Goal: Transaction & Acquisition: Purchase product/service

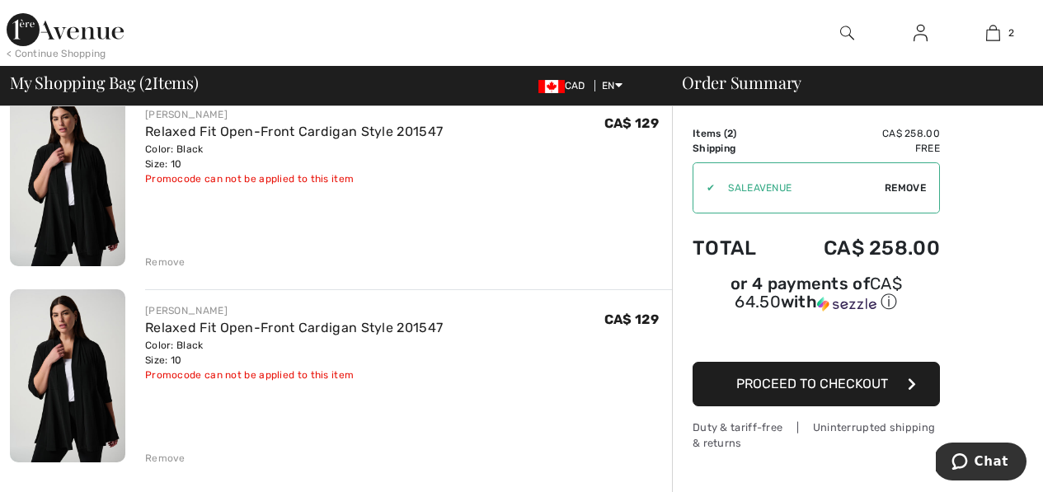
scroll to position [166, 0]
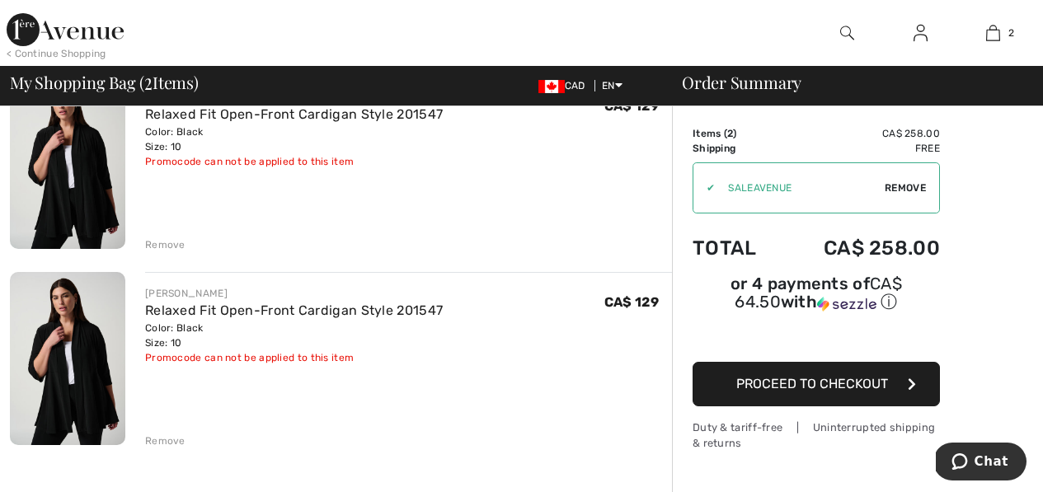
click at [162, 440] on div "Remove" at bounding box center [165, 441] width 40 height 15
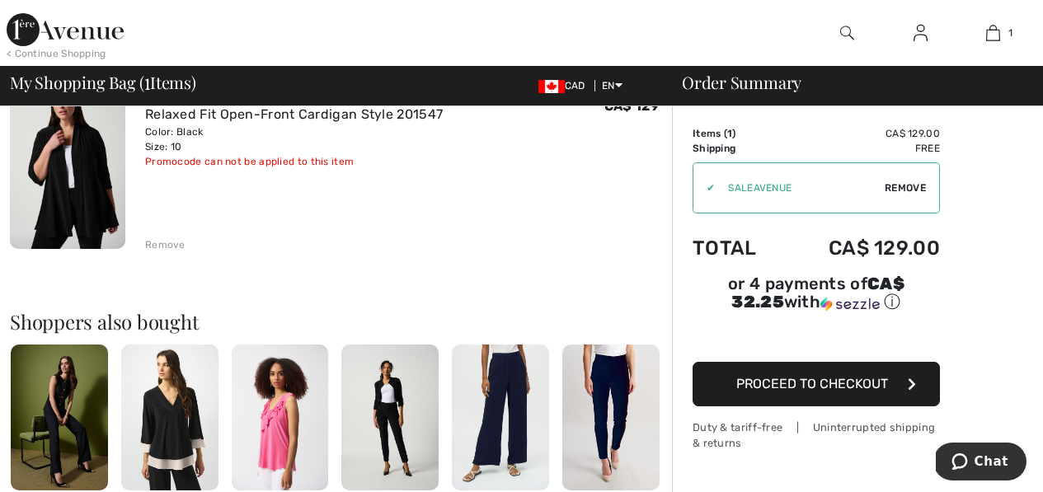
click at [796, 376] on span "Proceed to Checkout" at bounding box center [812, 384] width 152 height 16
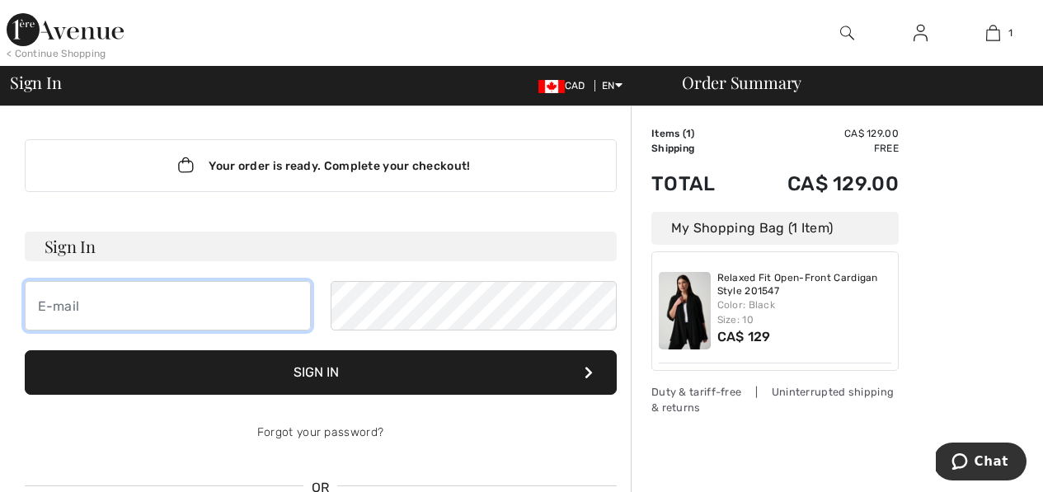
click at [191, 305] on input "email" at bounding box center [168, 305] width 286 height 49
type input "[EMAIL_ADDRESS][DOMAIN_NAME]"
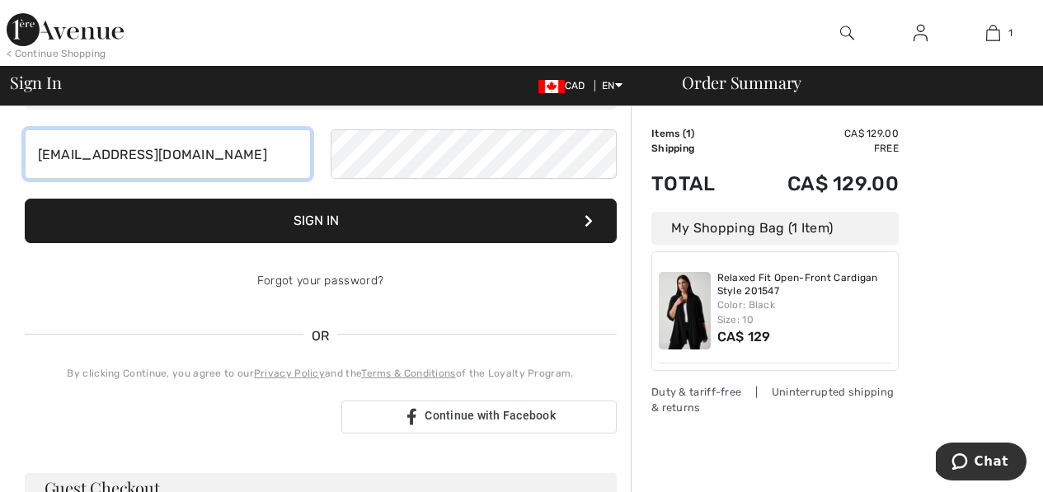
scroll to position [331, 0]
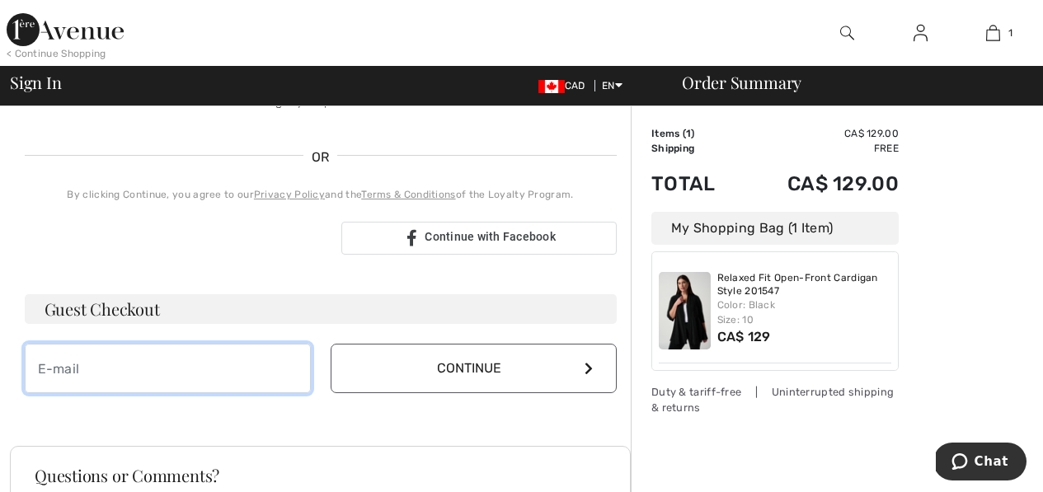
click at [221, 374] on input "email" at bounding box center [168, 368] width 286 height 49
type input "[EMAIL_ADDRESS][DOMAIN_NAME]"
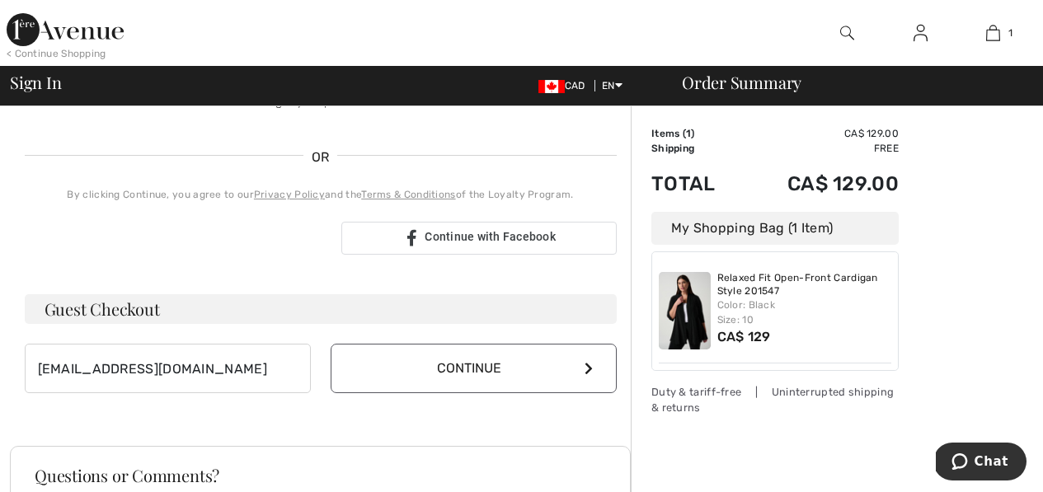
click at [444, 367] on button "Continue" at bounding box center [474, 368] width 286 height 49
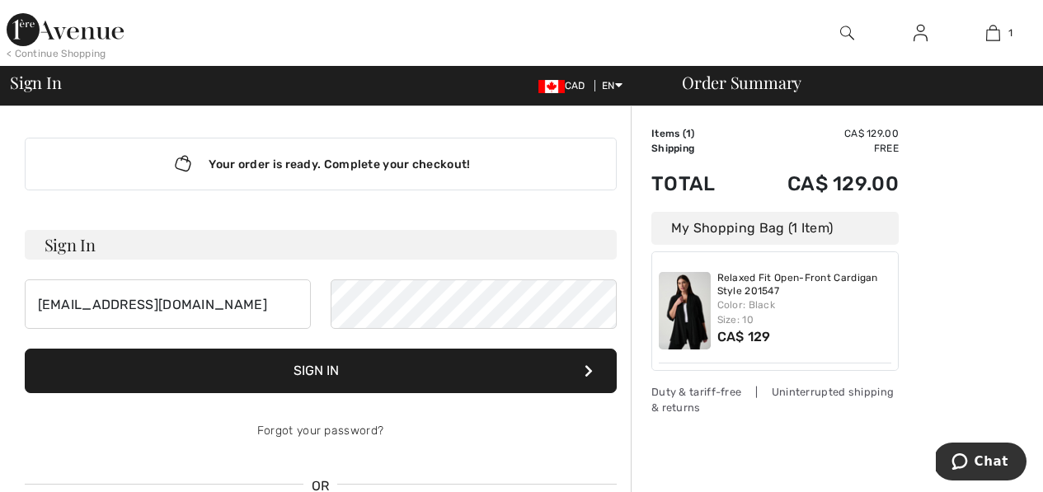
scroll to position [0, 0]
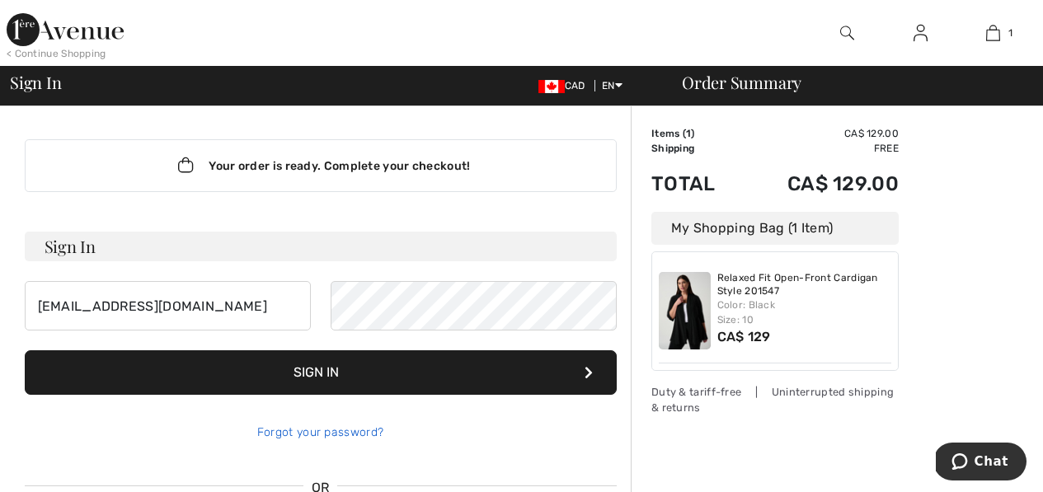
click at [308, 430] on link "Forgot your password?" at bounding box center [320, 433] width 126 height 14
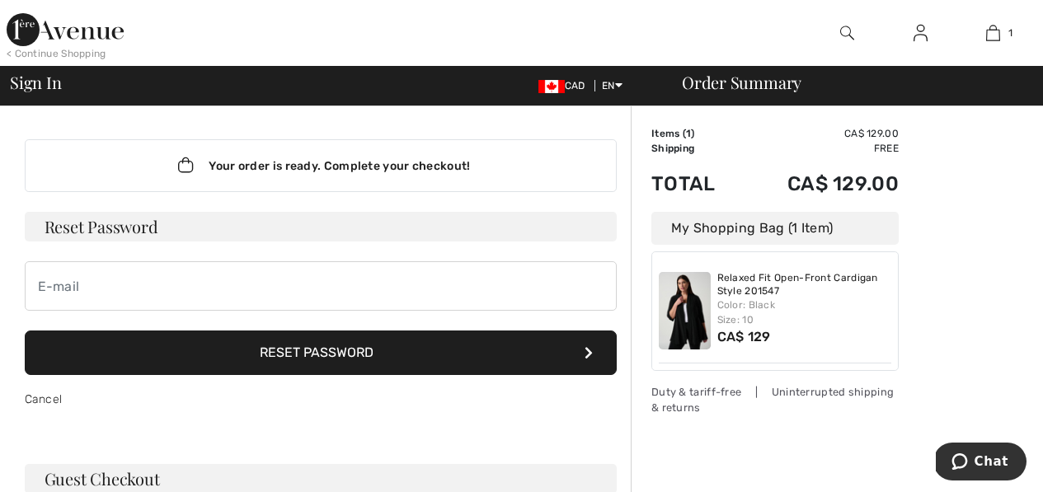
click at [292, 351] on button "Reset Password" at bounding box center [321, 353] width 592 height 45
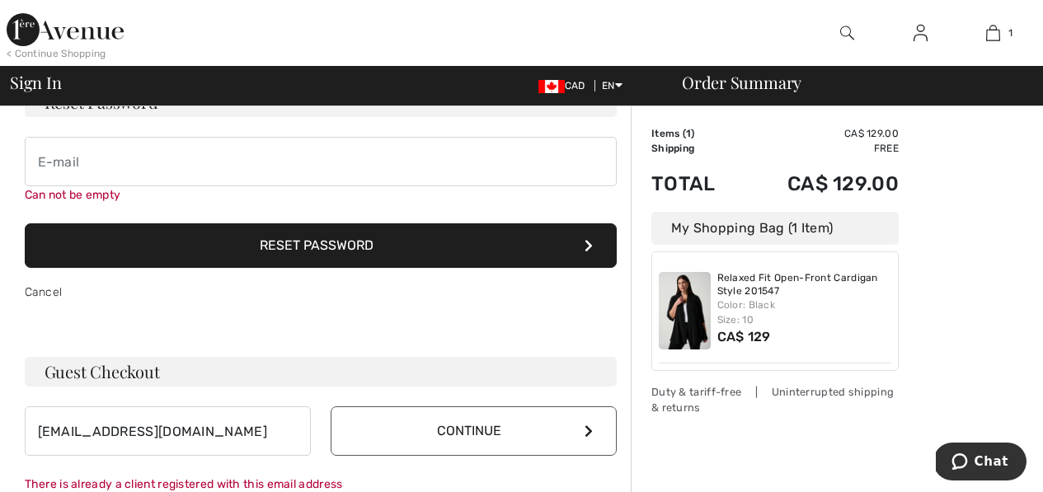
scroll to position [129, 0]
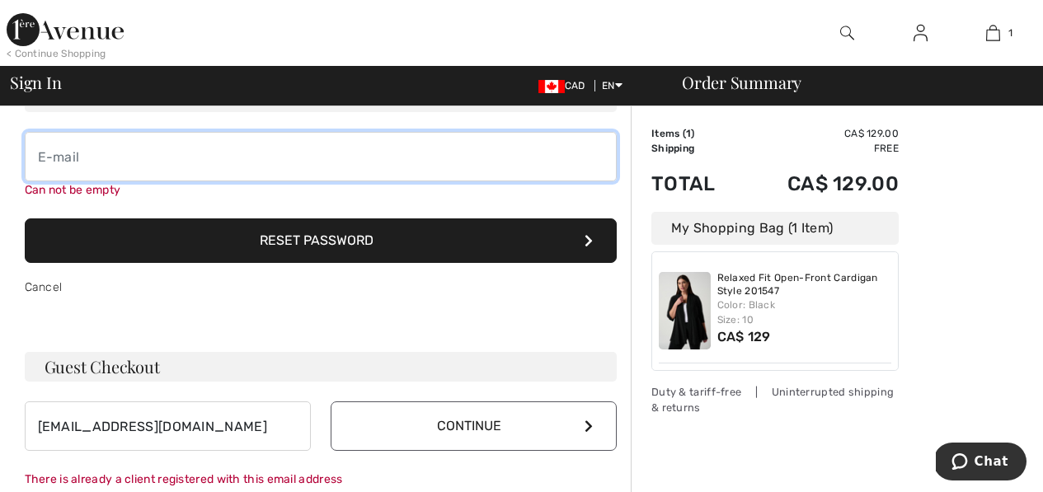
click at [49, 147] on input "email" at bounding box center [321, 156] width 592 height 49
type input "barbarameyer1@gmail.com"
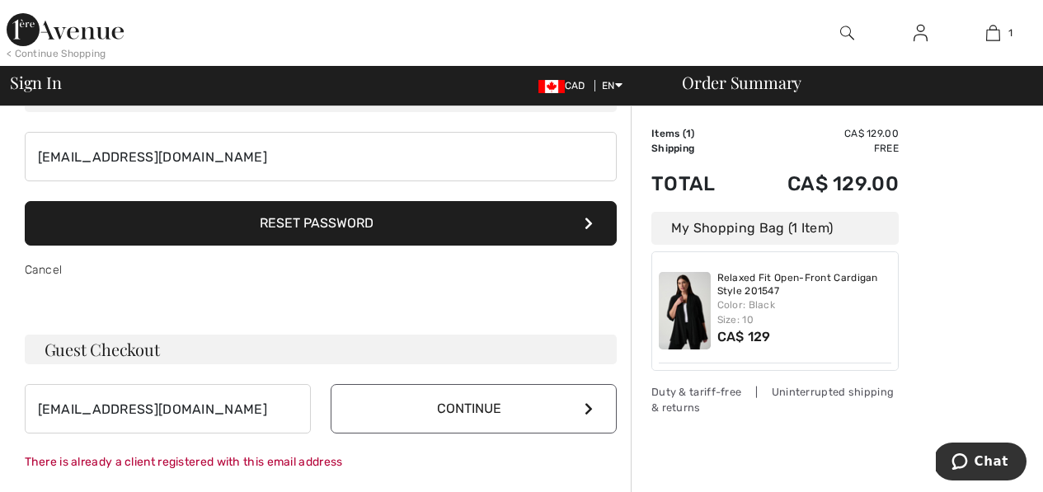
click at [300, 234] on button "Reset Password" at bounding box center [321, 223] width 592 height 45
click at [270, 223] on button "Reset Password" at bounding box center [321, 223] width 592 height 45
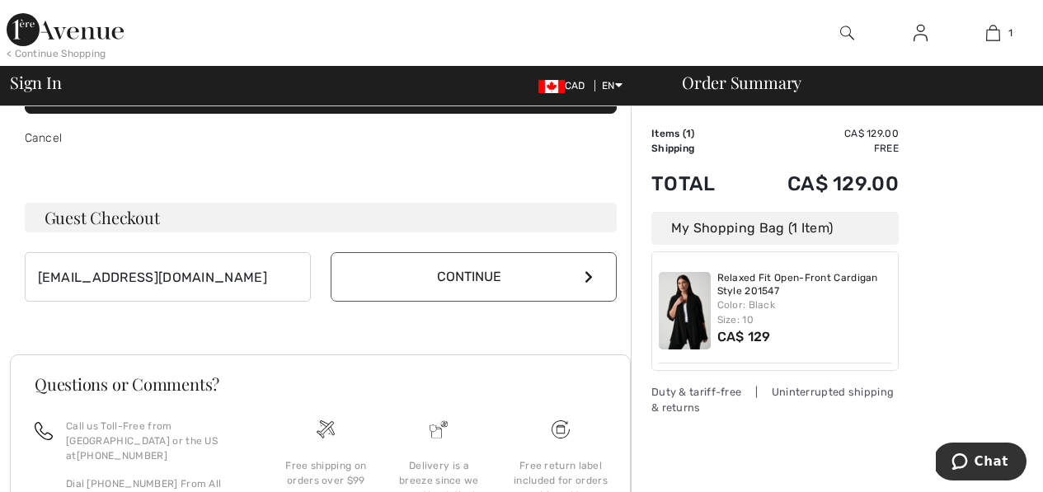
scroll to position [261, 0]
click at [54, 138] on link "Cancel" at bounding box center [44, 139] width 38 height 14
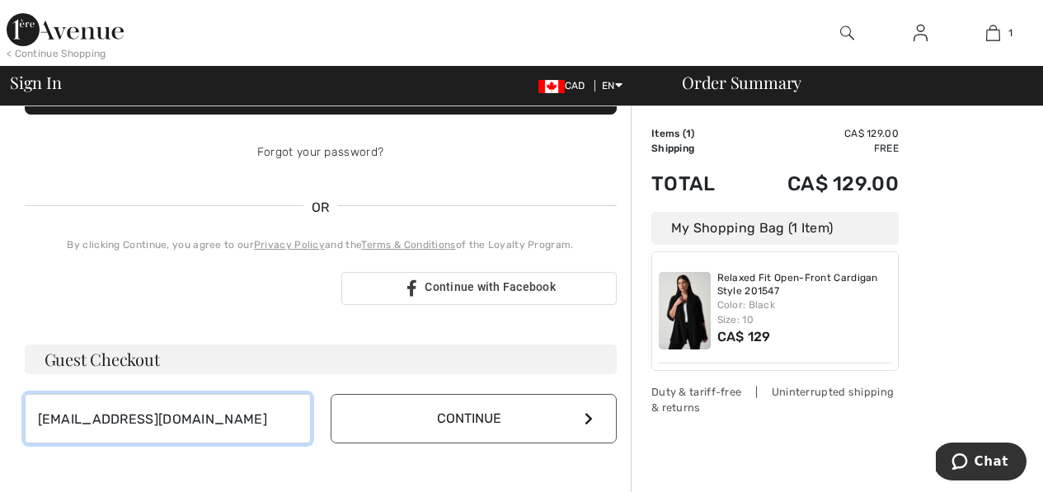
drag, startPoint x: 206, startPoint y: 421, endPoint x: 0, endPoint y: 406, distance: 206.8
click at [0, 406] on div "Your order is ready. Complete your checkout! Sign In barbarameyer1@gmail.com Si…" at bounding box center [521, 313] width 1043 height 974
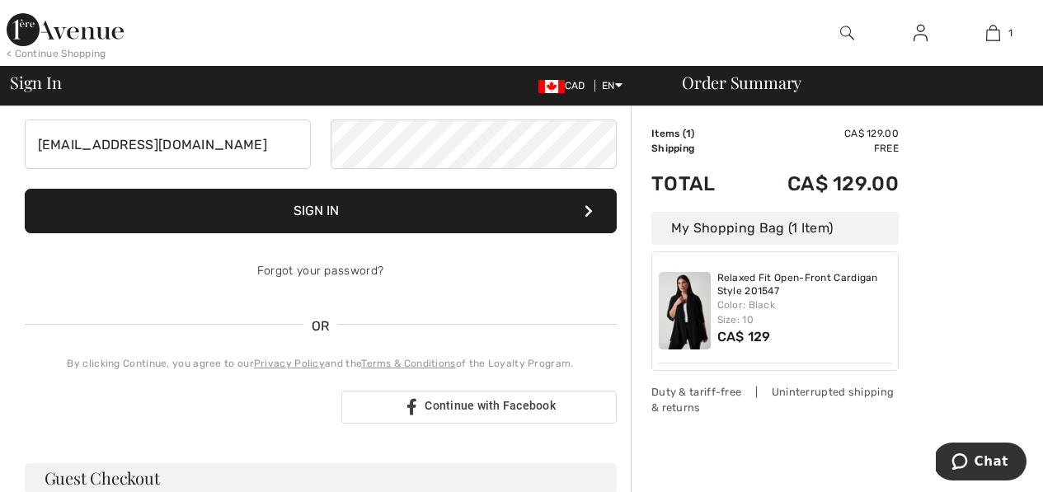
scroll to position [139, 0]
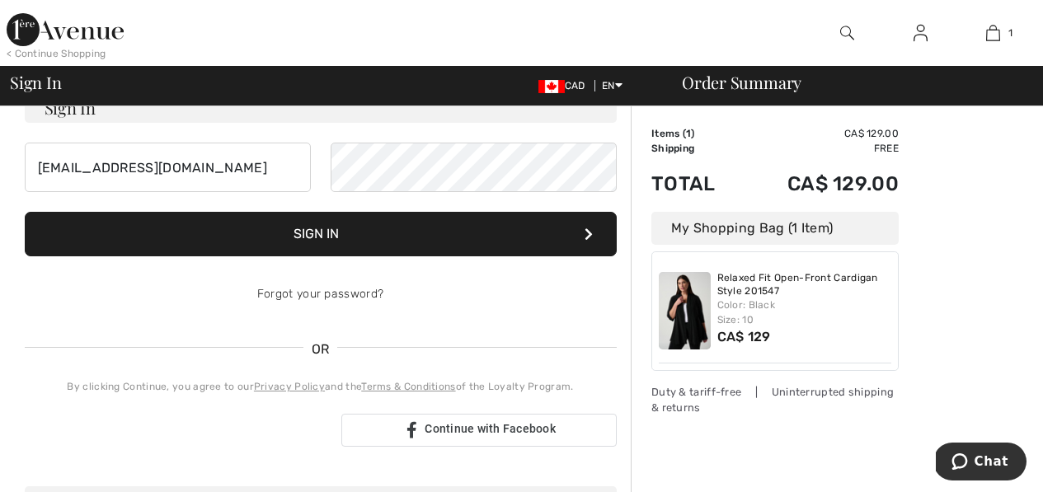
click at [303, 231] on button "Sign In" at bounding box center [321, 234] width 592 height 45
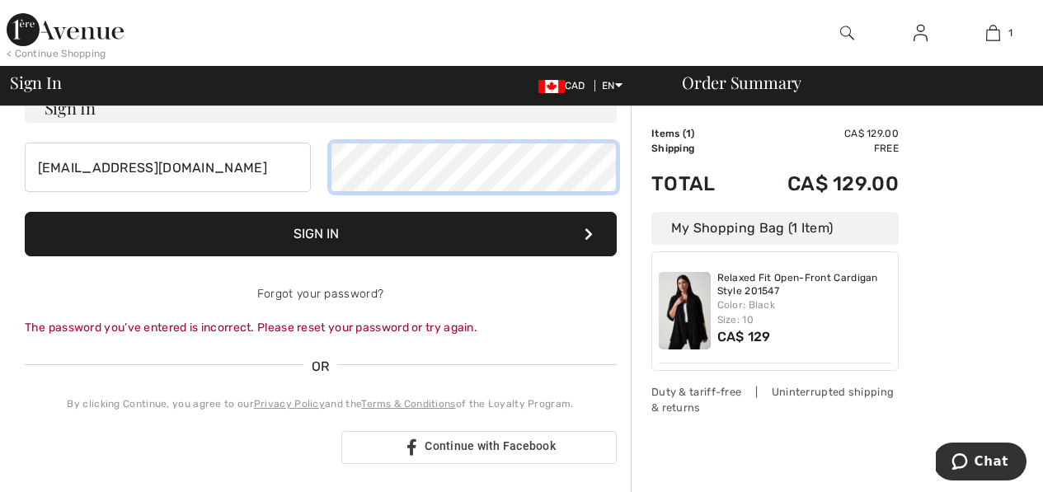
click at [326, 162] on div "[EMAIL_ADDRESS][DOMAIN_NAME]" at bounding box center [321, 167] width 592 height 49
click at [25, 212] on button "Sign In" at bounding box center [321, 234] width 592 height 45
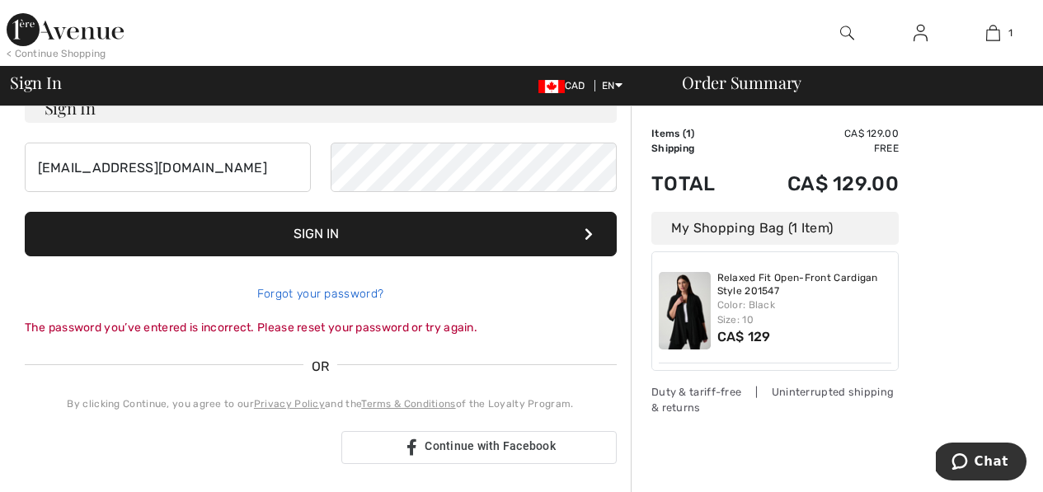
click at [371, 296] on link "Forgot your password?" at bounding box center [320, 294] width 126 height 14
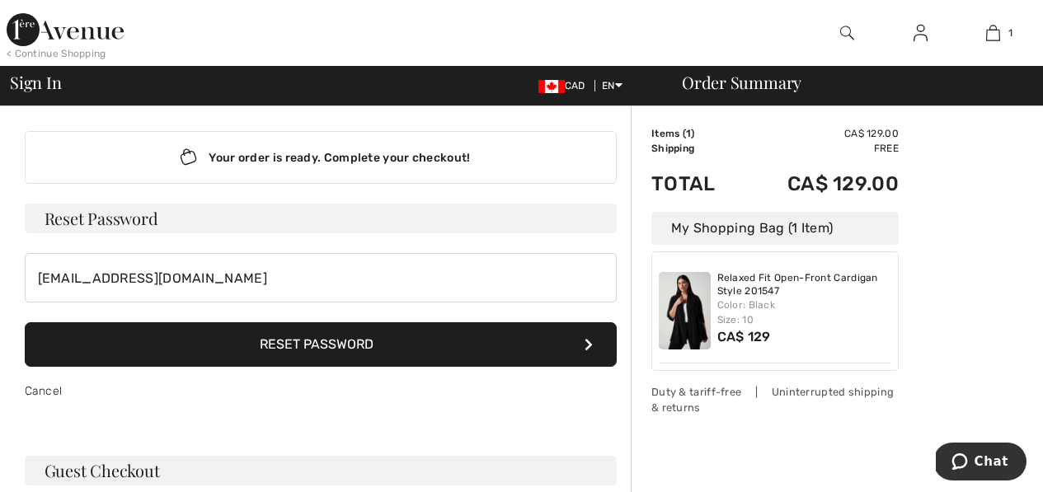
scroll to position [0, 0]
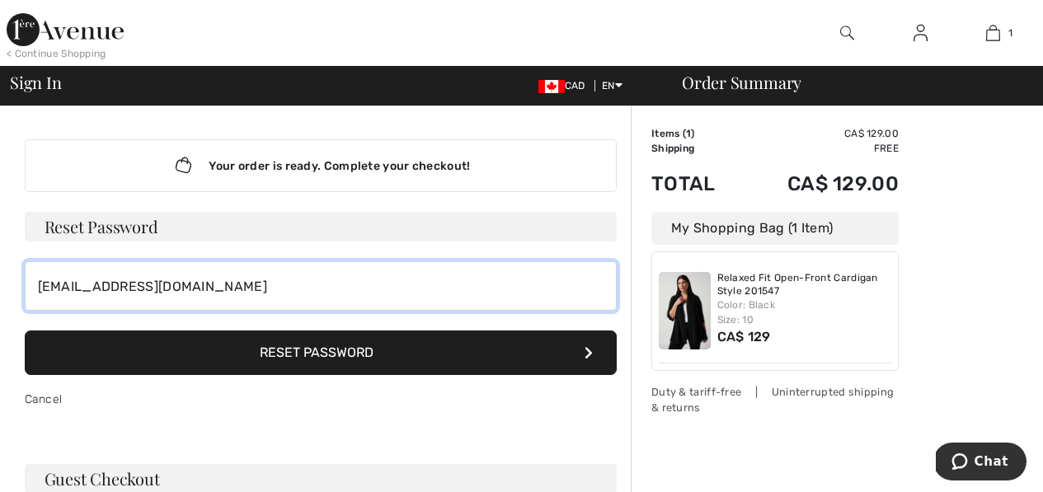
click at [211, 289] on input "[EMAIL_ADDRESS][DOMAIN_NAME]" at bounding box center [321, 285] width 592 height 49
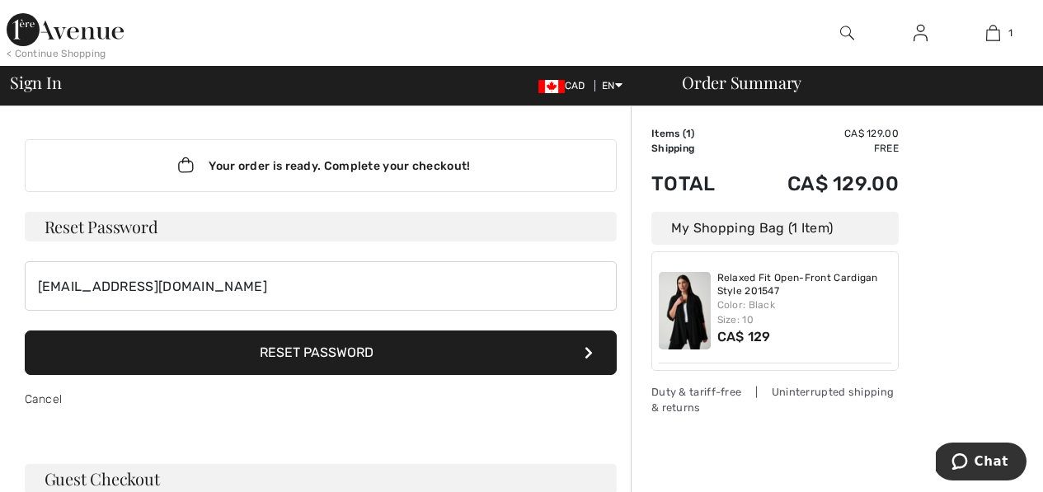
click at [589, 353] on icon at bounding box center [589, 352] width 8 height 13
click at [299, 352] on button "Reset Password" at bounding box center [321, 353] width 592 height 45
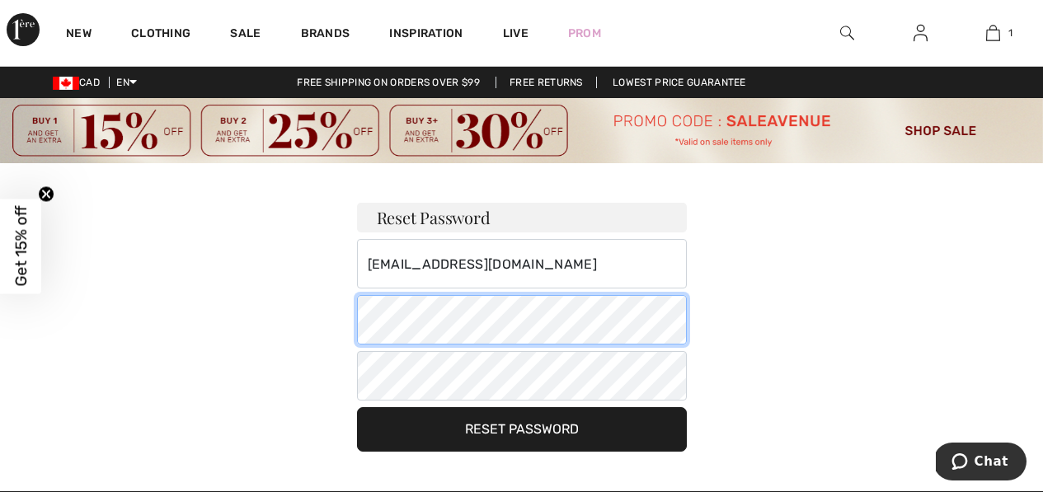
click at [346, 313] on div "Reset Password barbarameyer1@gmail.com Your password must: include both lower a…" at bounding box center [521, 307] width 1043 height 289
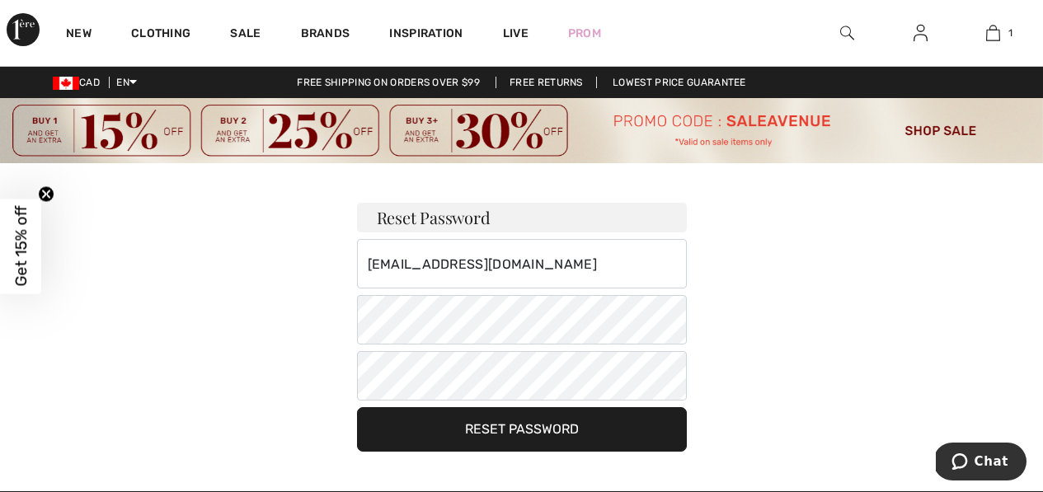
click at [513, 430] on button "Reset Password" at bounding box center [522, 429] width 330 height 45
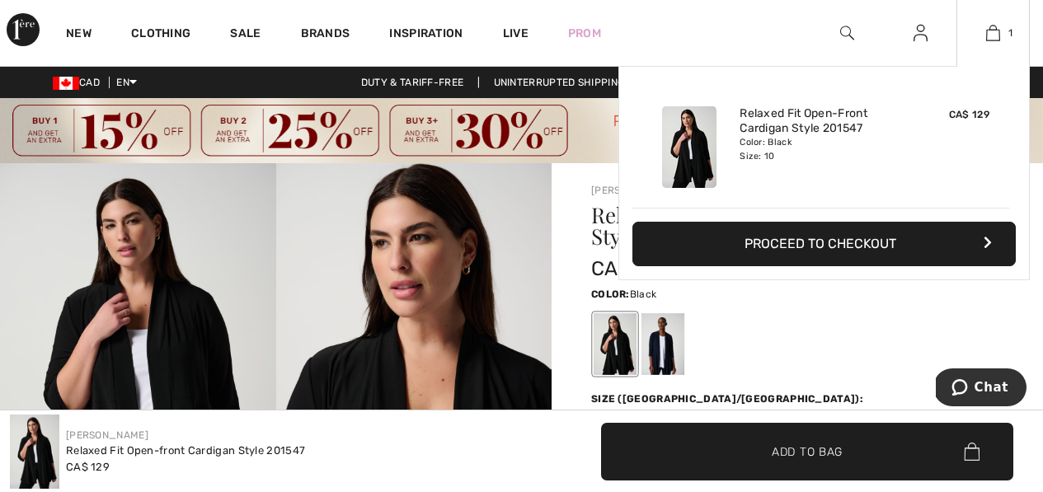
click at [872, 249] on button "Proceed to Checkout" at bounding box center [823, 244] width 383 height 45
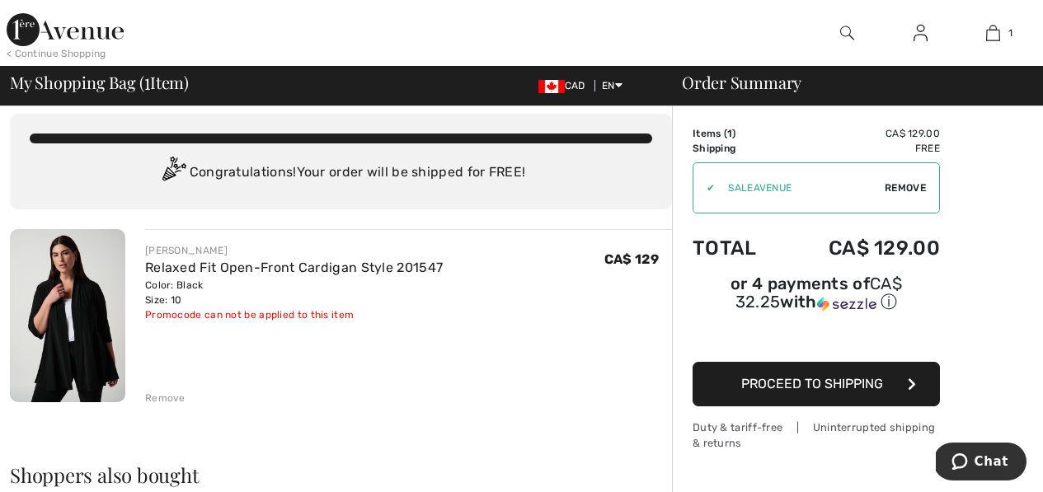
scroll to position [13, 0]
click at [805, 376] on span "Proceed to Shipping" at bounding box center [812, 384] width 142 height 16
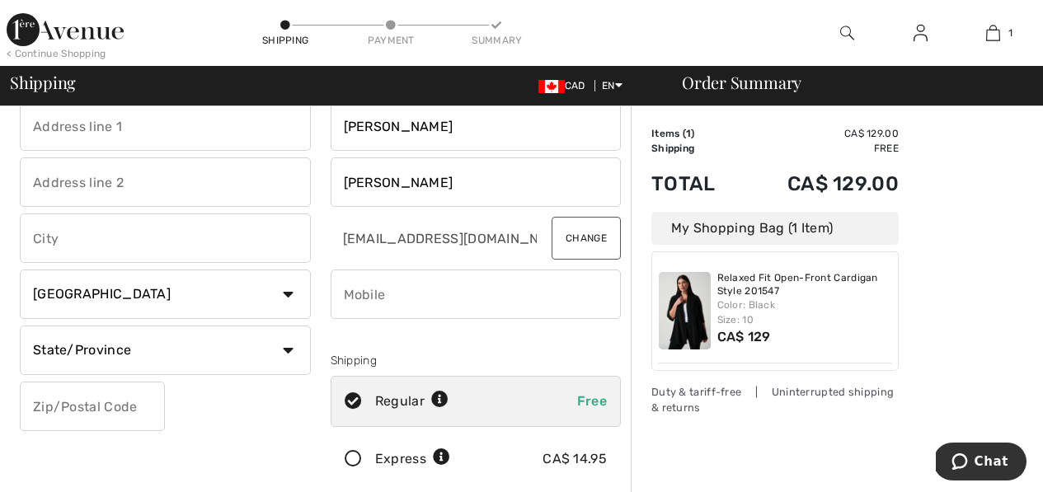
scroll to position [49, 0]
click at [444, 299] on input "phone" at bounding box center [476, 293] width 291 height 49
type input "6475428837"
type input "[STREET_ADDRESS][PERSON_NAME]"
type input "Apartment 112"
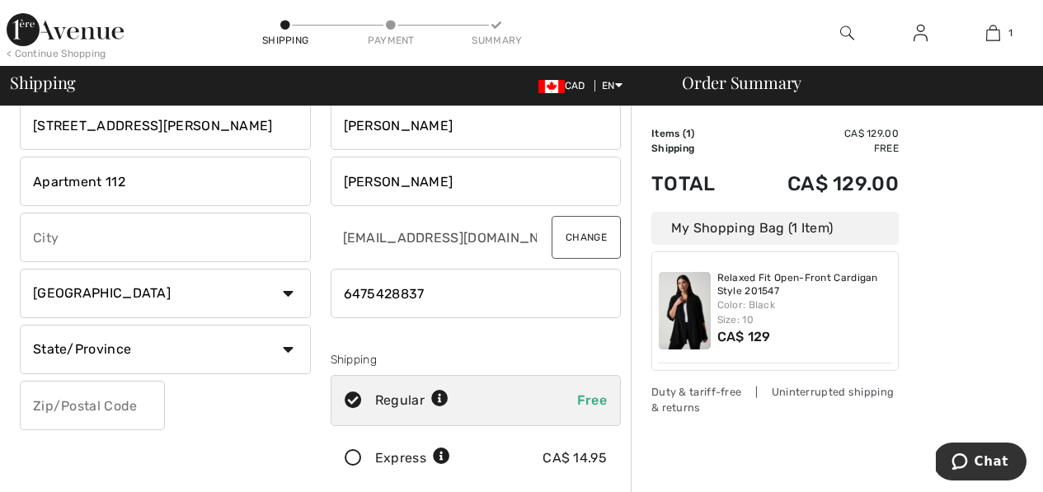
type input "[PERSON_NAME]"
select select "ON"
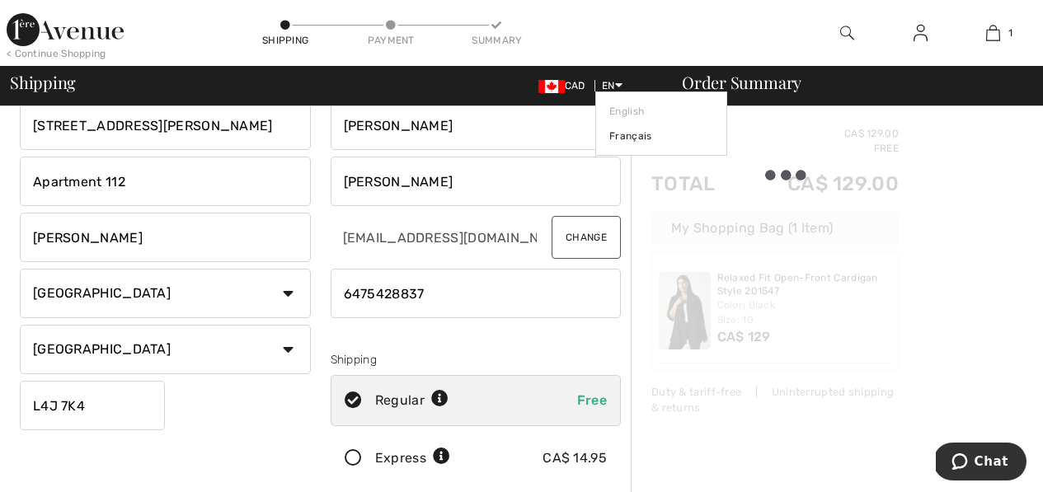
type input "L4J7K4"
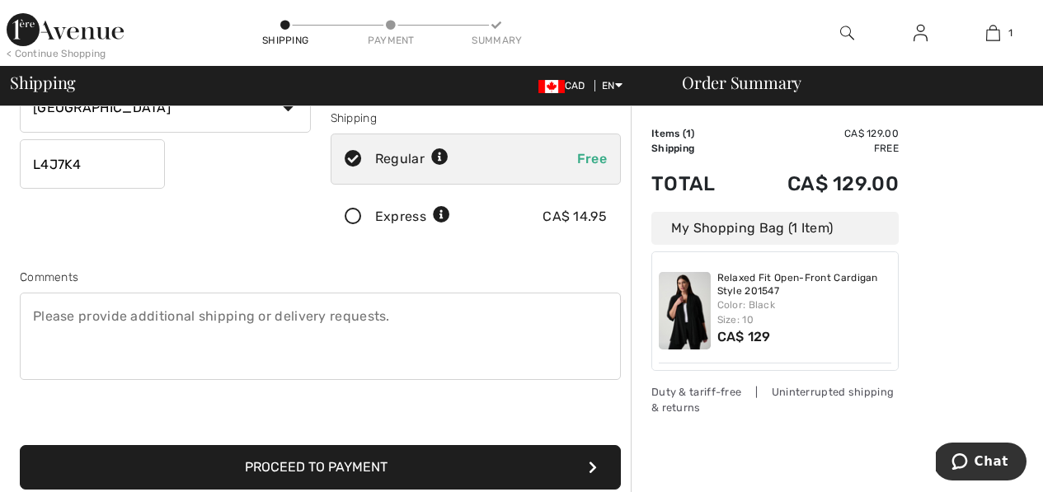
scroll to position [308, 0]
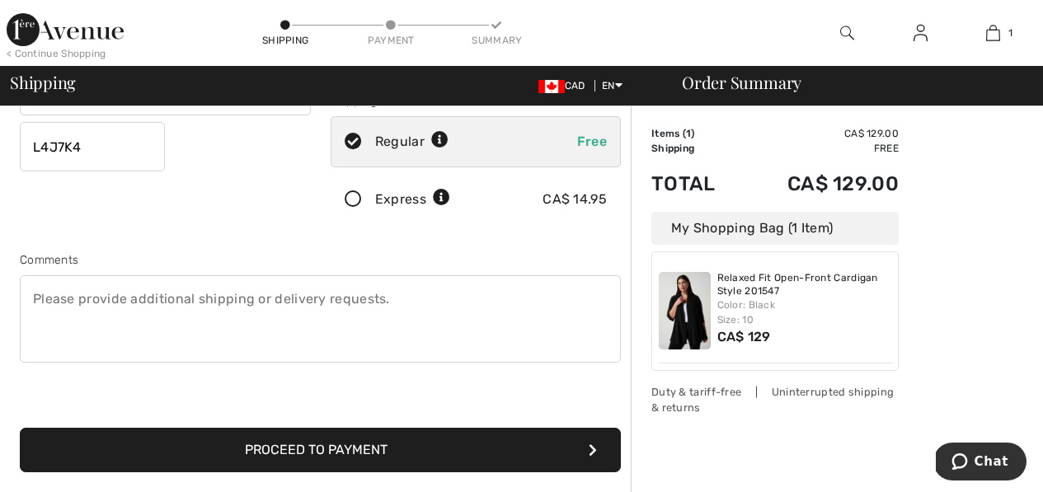
click at [354, 441] on button "Proceed to Payment" at bounding box center [320, 450] width 601 height 45
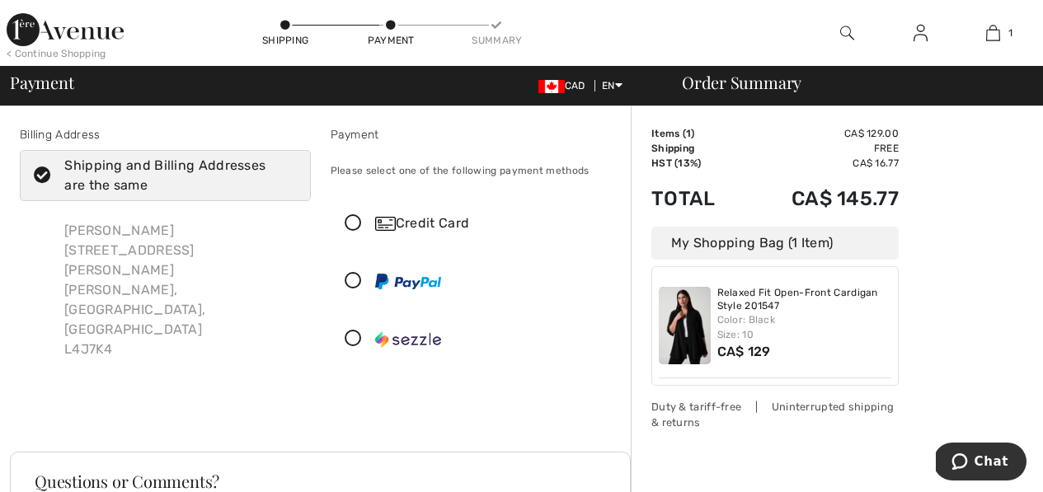
click at [355, 220] on icon at bounding box center [354, 223] width 44 height 17
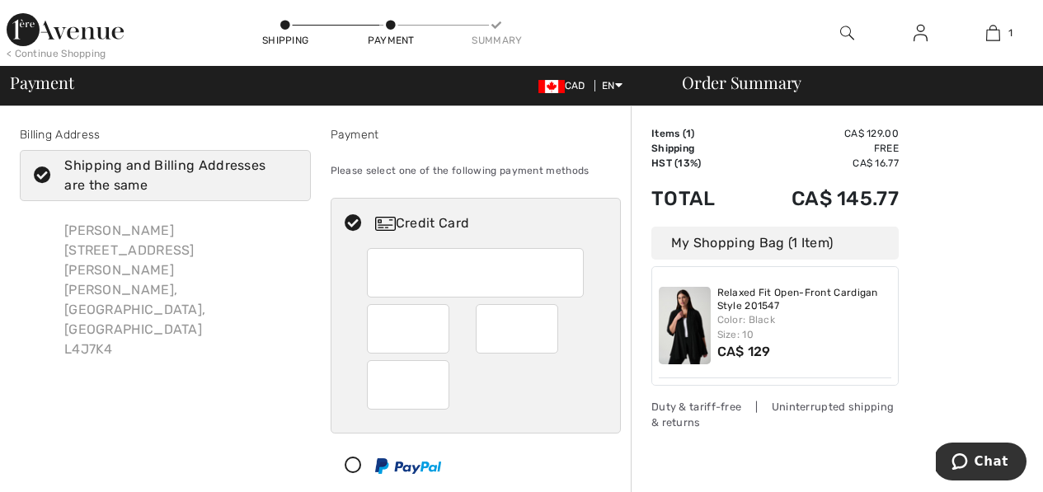
click at [442, 387] on div at bounding box center [408, 384] width 82 height 49
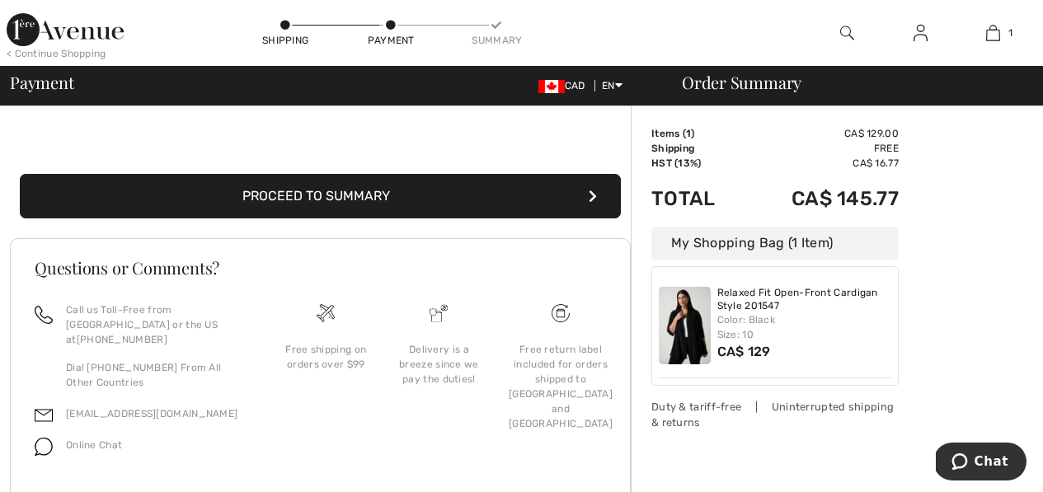
scroll to position [476, 0]
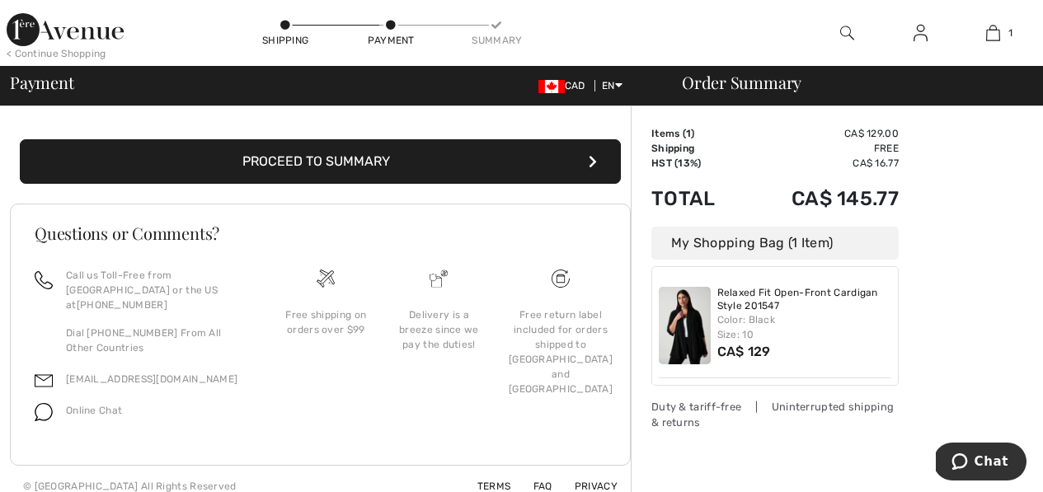
click at [565, 160] on button "Proceed to Summary" at bounding box center [320, 161] width 601 height 45
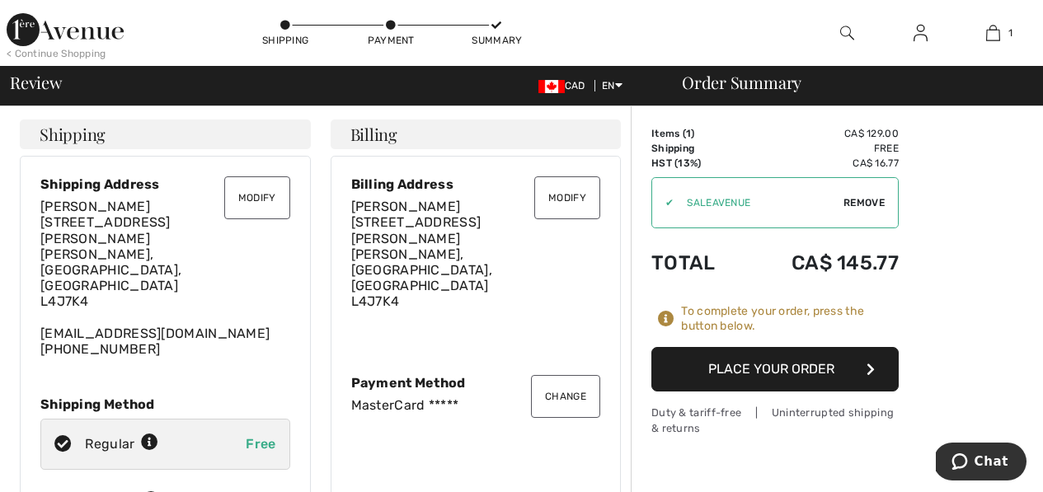
click at [735, 367] on button "Place Your Order" at bounding box center [774, 369] width 247 height 45
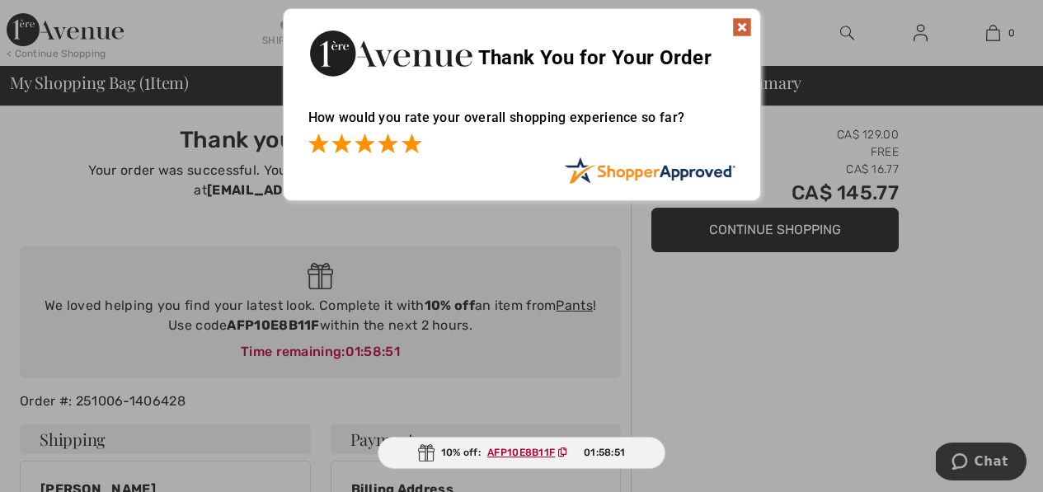
click at [415, 151] on span at bounding box center [412, 144] width 20 height 20
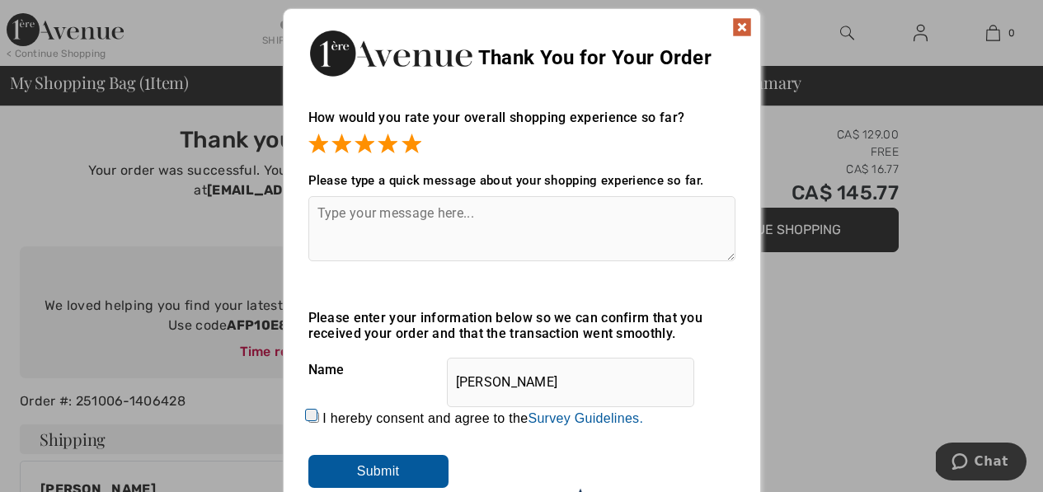
click at [315, 417] on input "I hereby consent and agree to the By submitting a review, you grant permission …" at bounding box center [313, 417] width 11 height 11
checkbox input "true"
click at [371, 477] on input "Submit" at bounding box center [378, 471] width 140 height 33
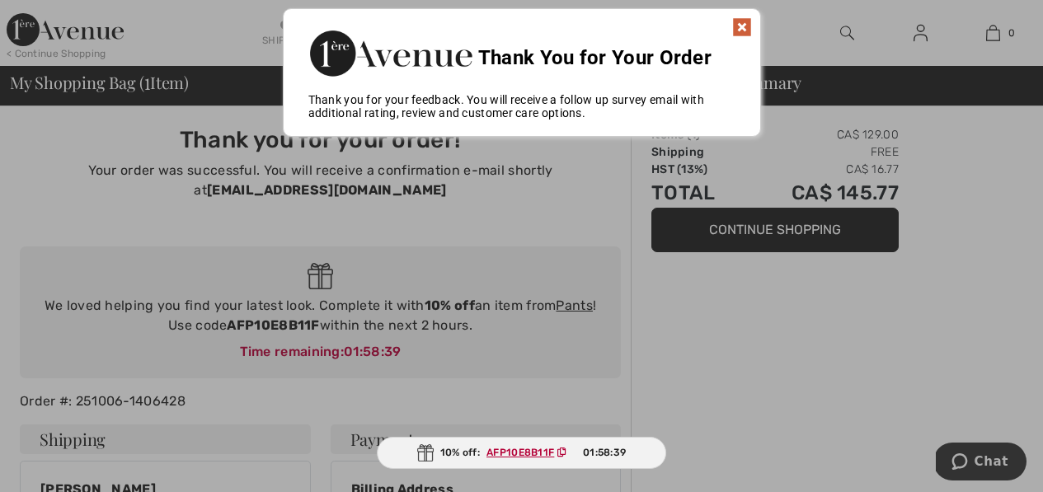
click at [738, 26] on img at bounding box center [742, 27] width 20 height 20
